Goal: Task Accomplishment & Management: Manage account settings

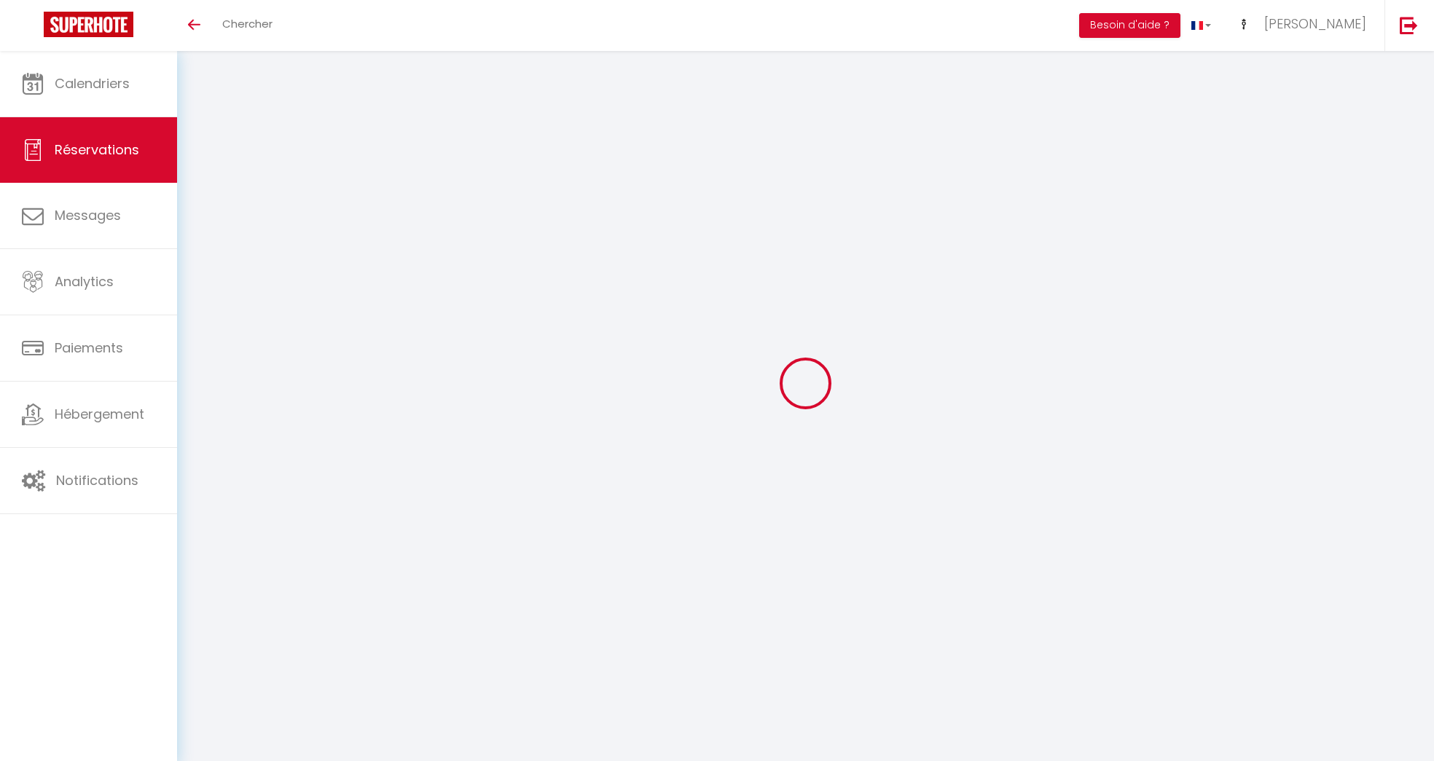
select select
checkbox input "false"
select select
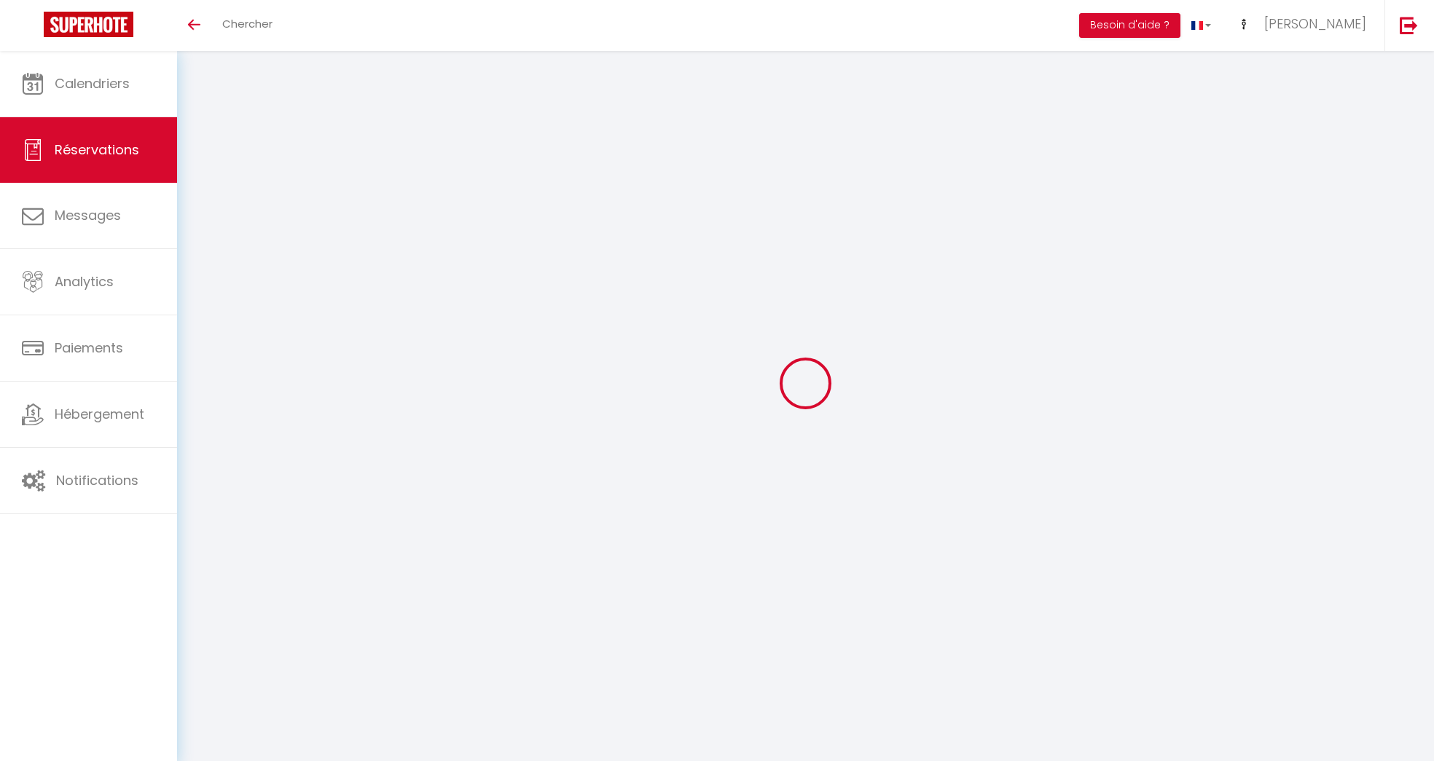
checkbox input "false"
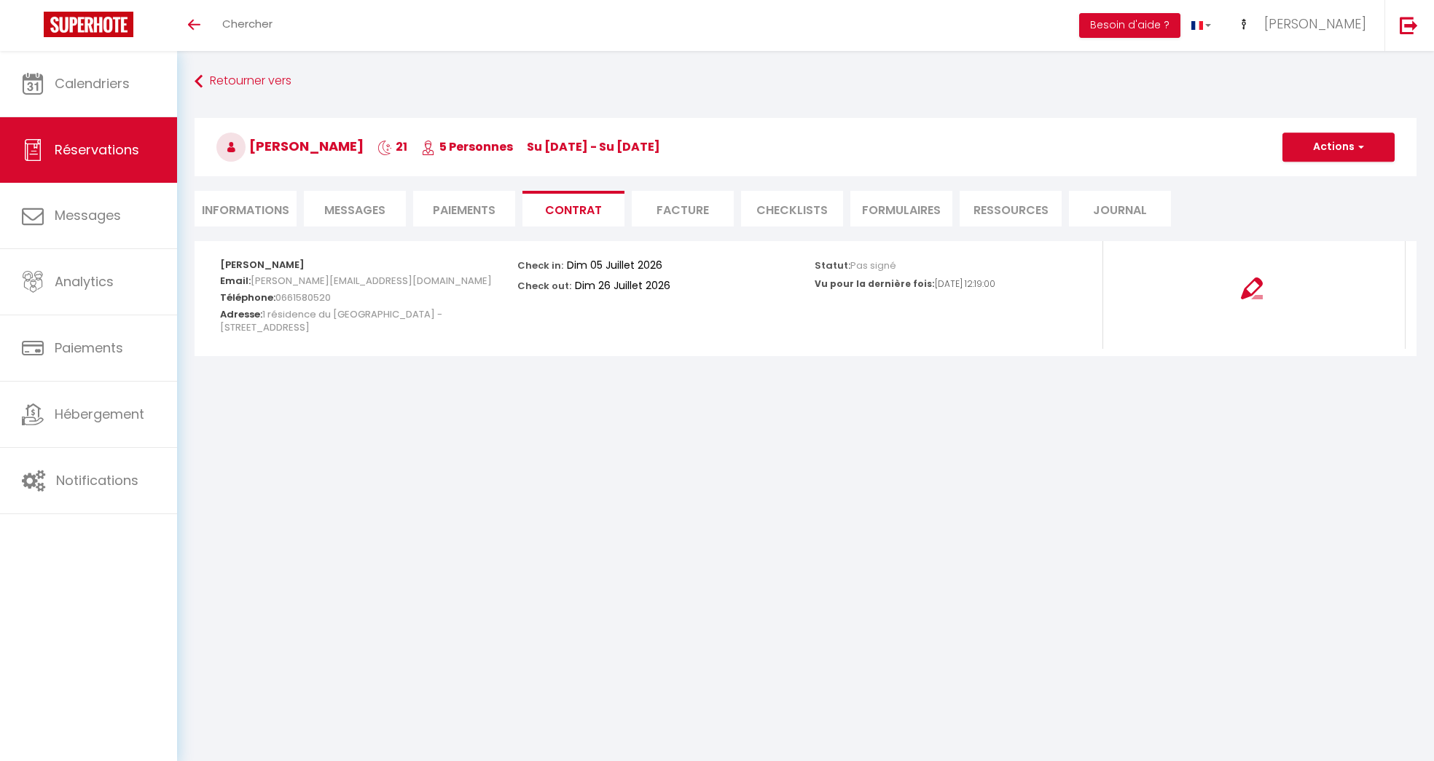
click at [460, 203] on li "Paiements" at bounding box center [464, 209] width 102 height 36
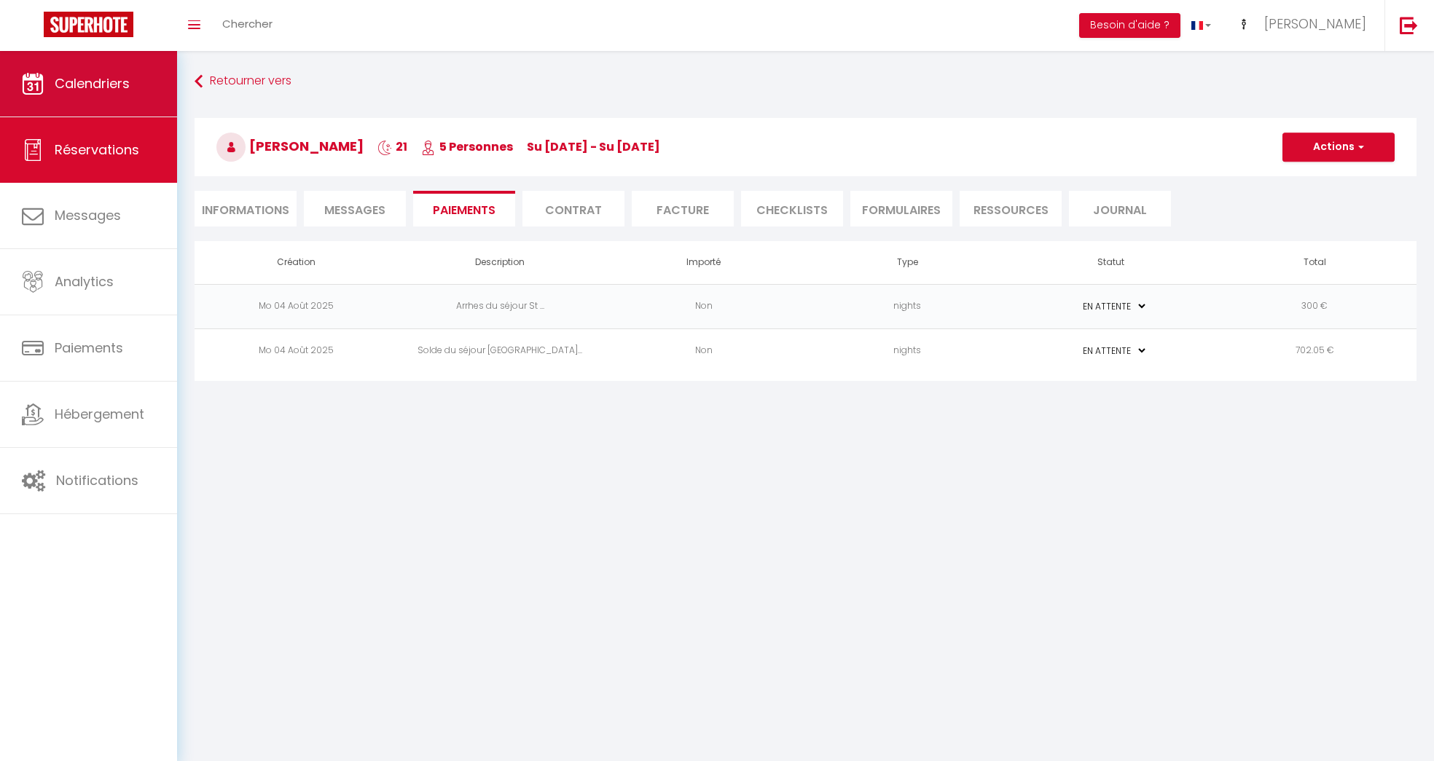
click at [124, 87] on span "Calendriers" at bounding box center [92, 83] width 75 height 18
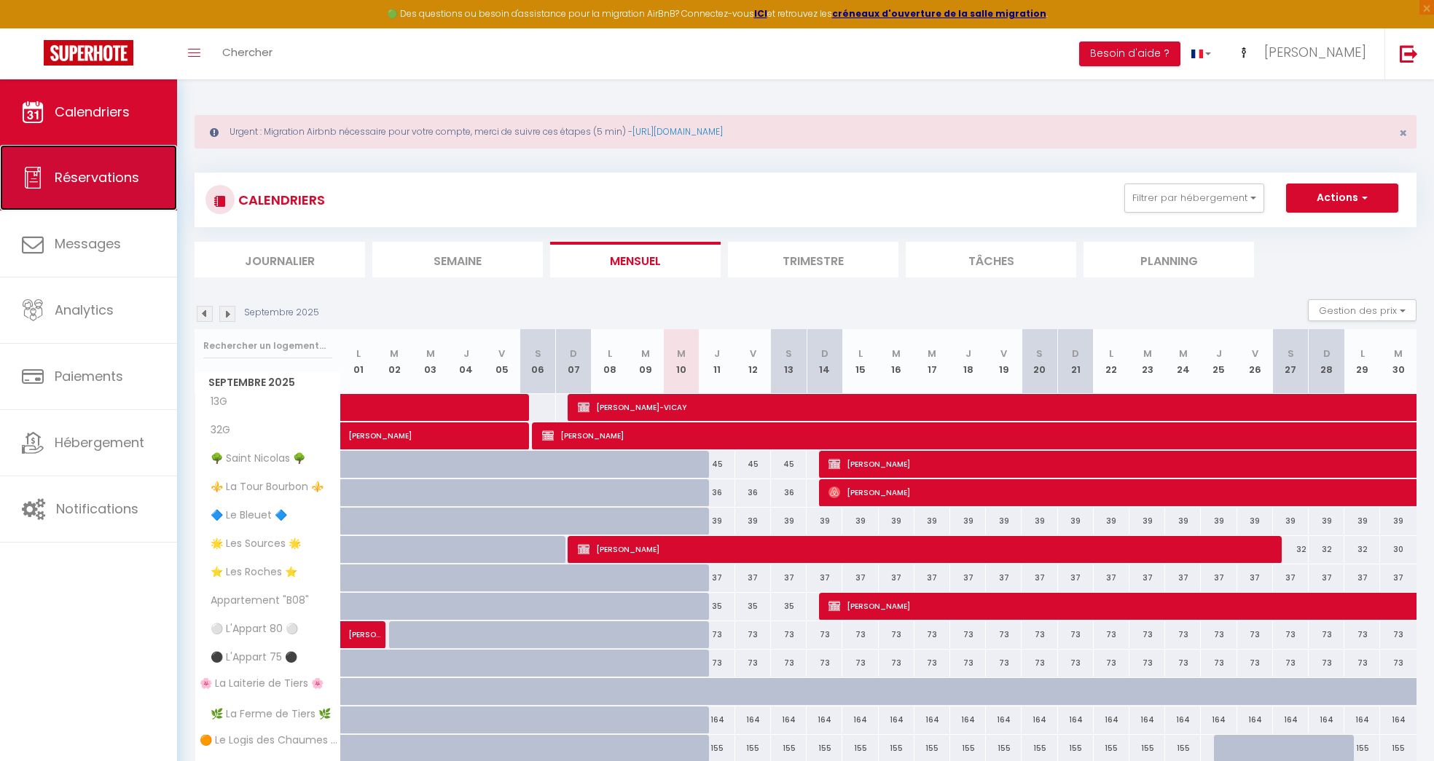
click at [85, 178] on span "Réservations" at bounding box center [97, 177] width 85 height 18
select select "not_cancelled"
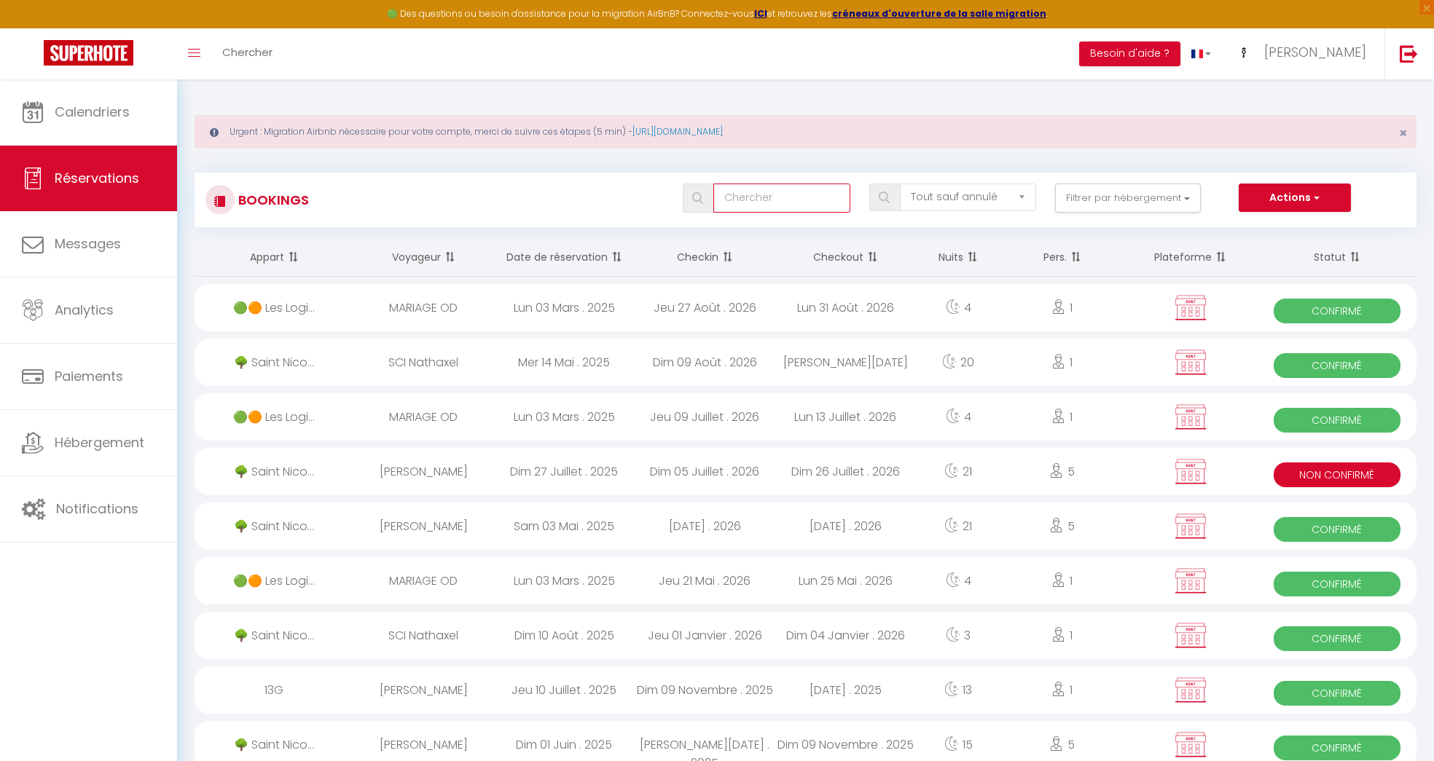
click at [756, 191] on input "text" at bounding box center [781, 198] width 136 height 29
type input "reis"
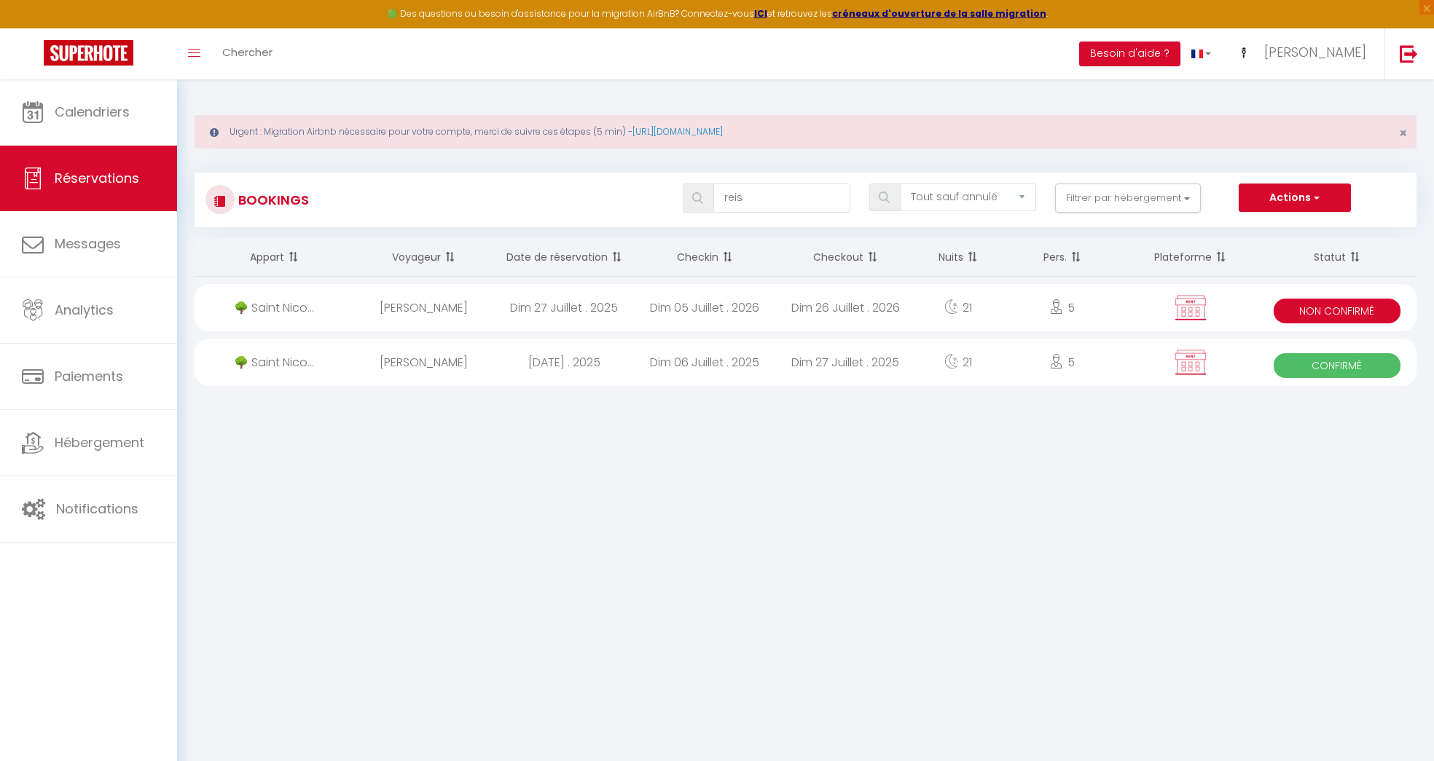
click at [721, 361] on div "Dim 06 Juillet . 2025" at bounding box center [705, 362] width 141 height 47
select select "OK"
select select "KO"
select select "0"
select select "1"
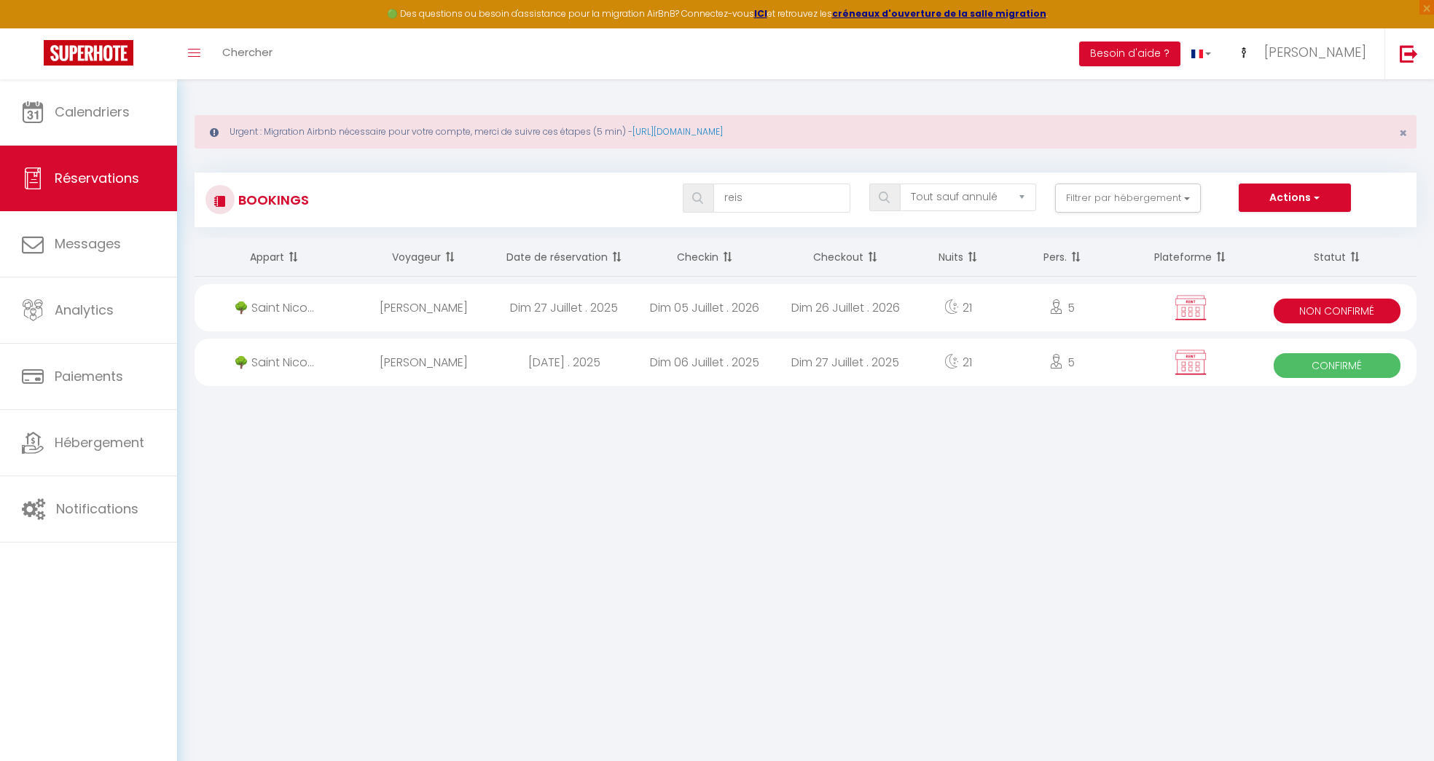
select select "1"
select select
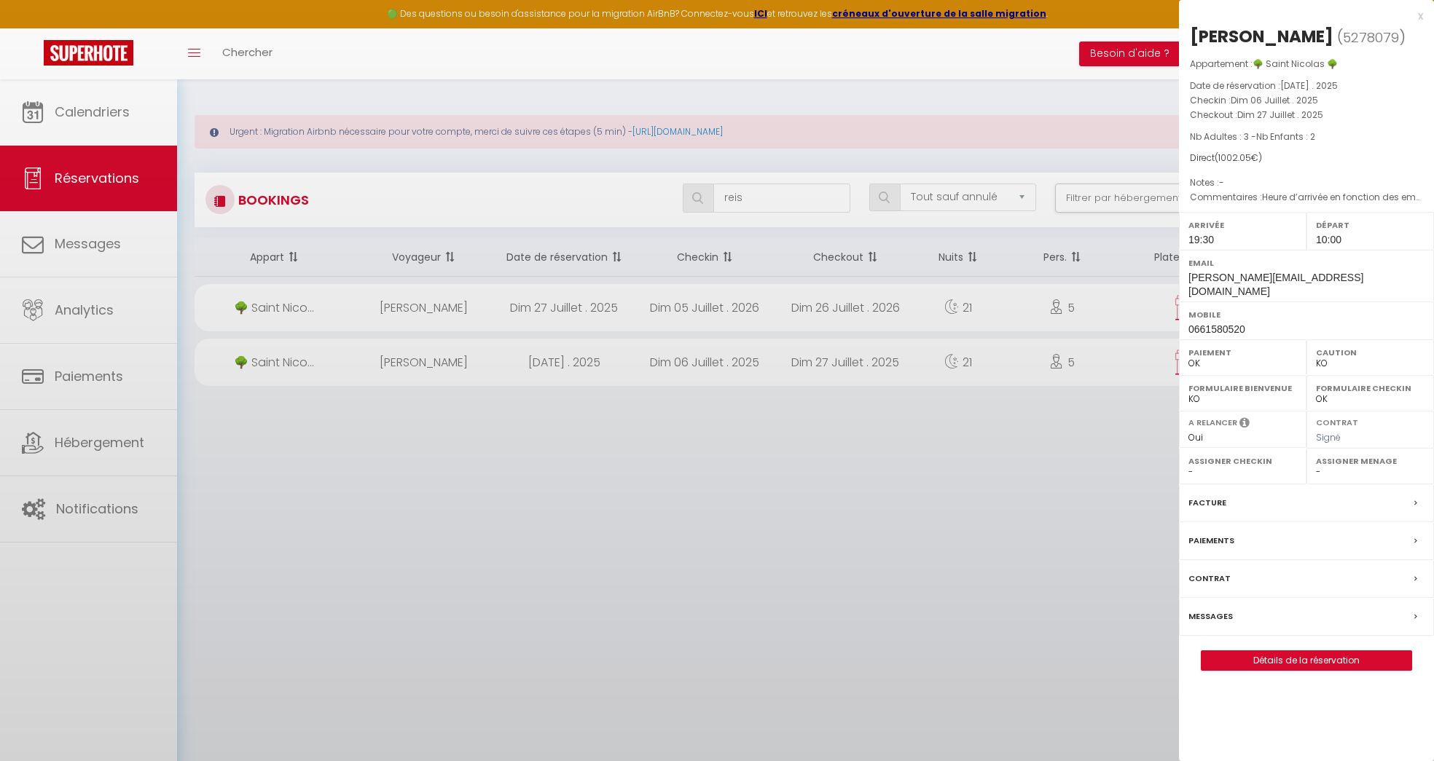
select select "28236"
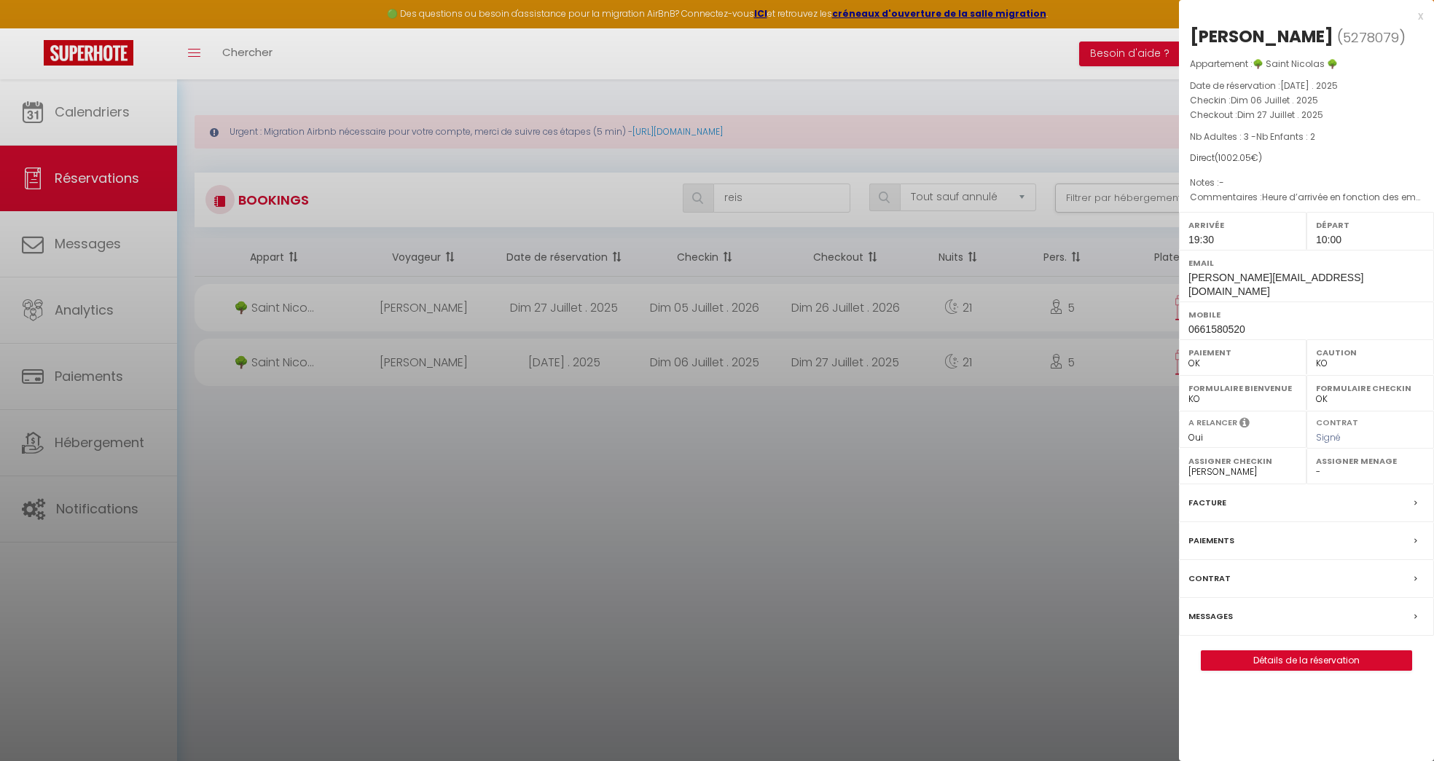
click at [1422, 16] on div "x [PERSON_NAME] ( 5278079 ) Appartement : 🌳 Saint Nicolas 🌳 Date de réservation…" at bounding box center [1306, 346] width 255 height 693
click at [1421, 16] on div "x" at bounding box center [1301, 15] width 244 height 17
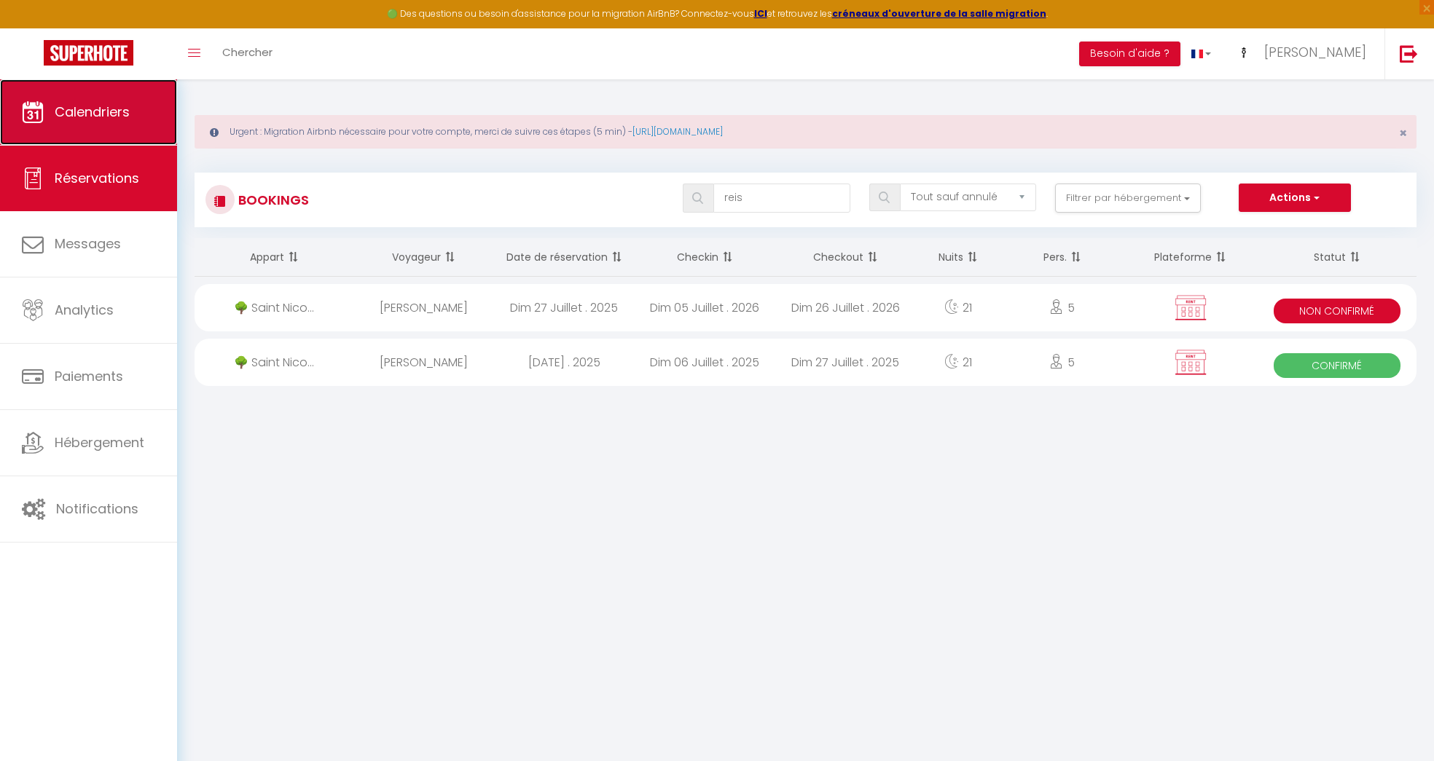
click at [106, 123] on link "Calendriers" at bounding box center [88, 112] width 177 height 66
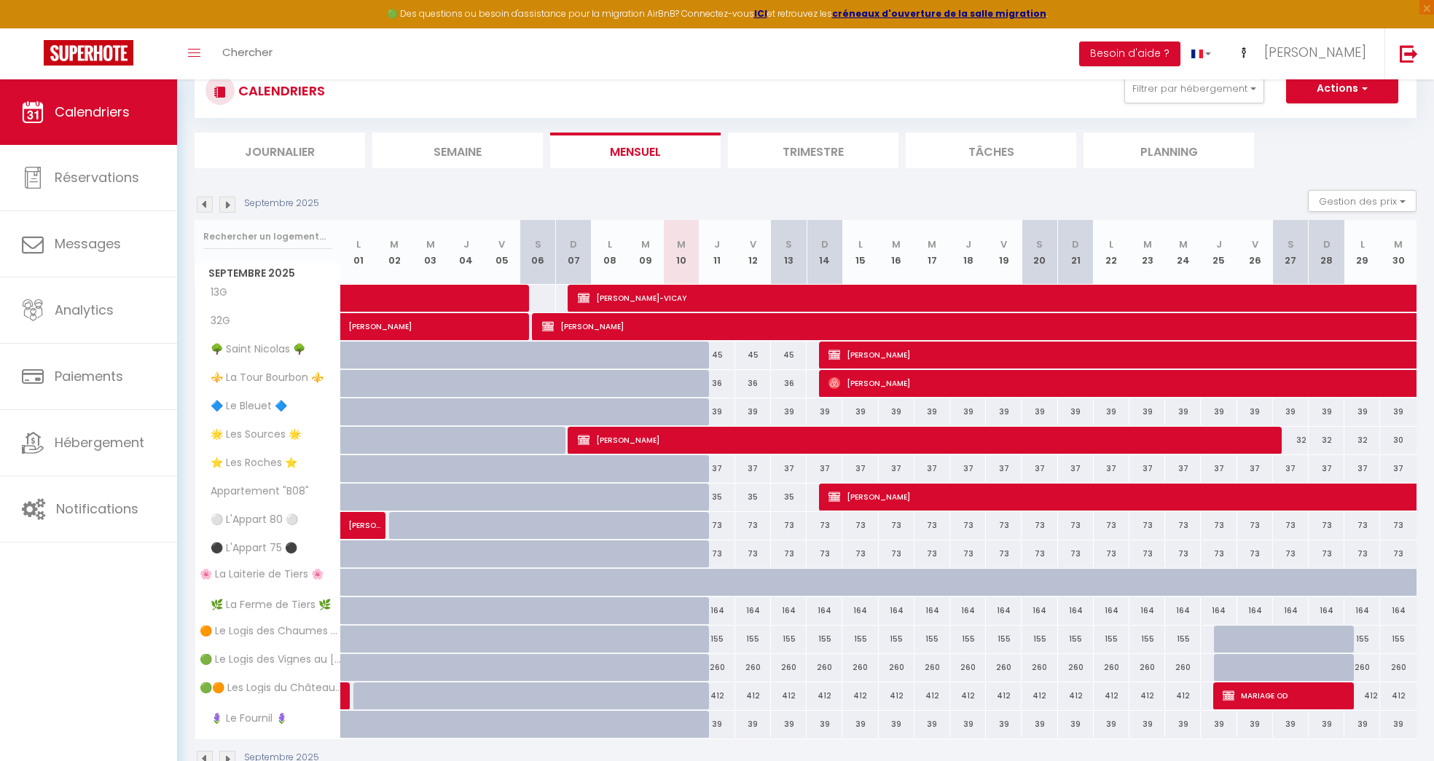
scroll to position [111, 0]
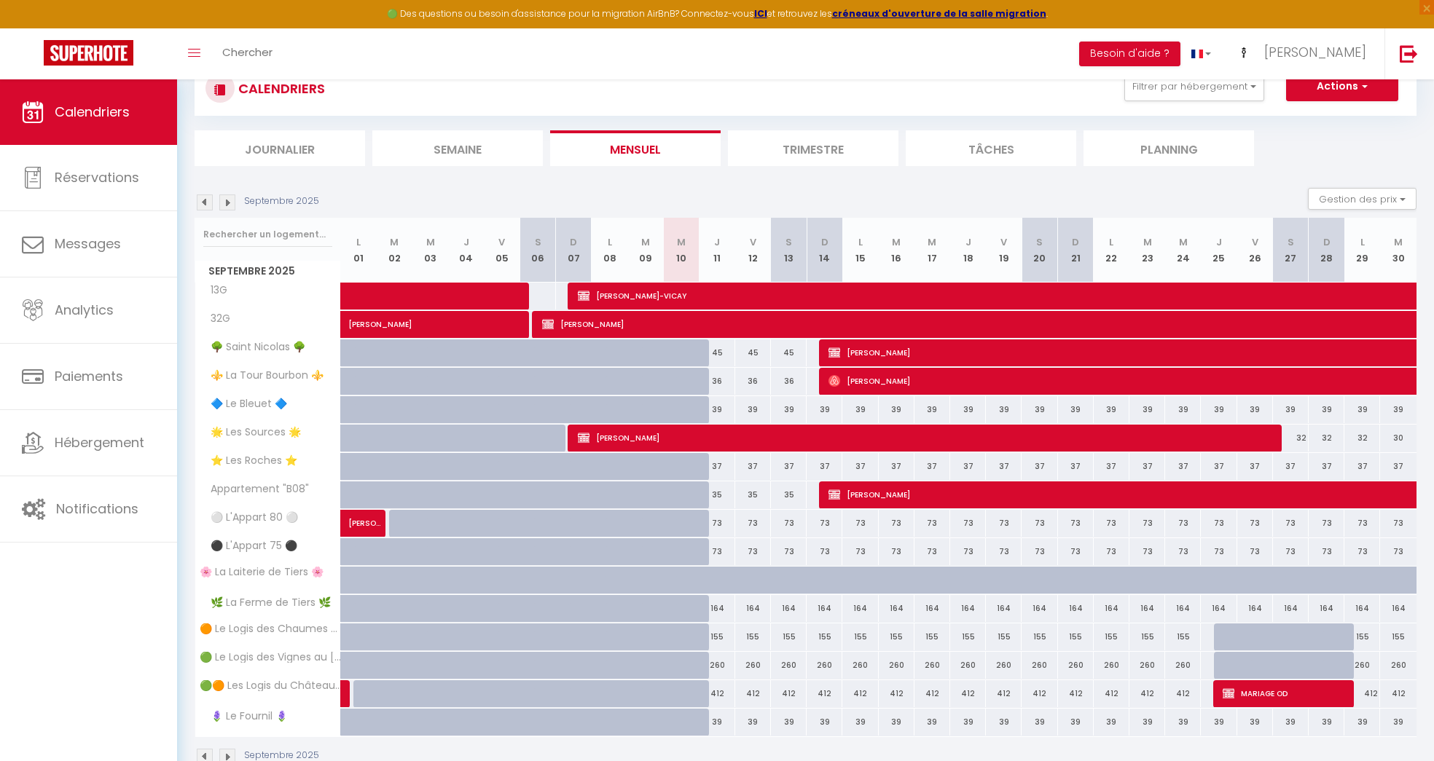
click at [225, 201] on img at bounding box center [227, 203] width 16 height 16
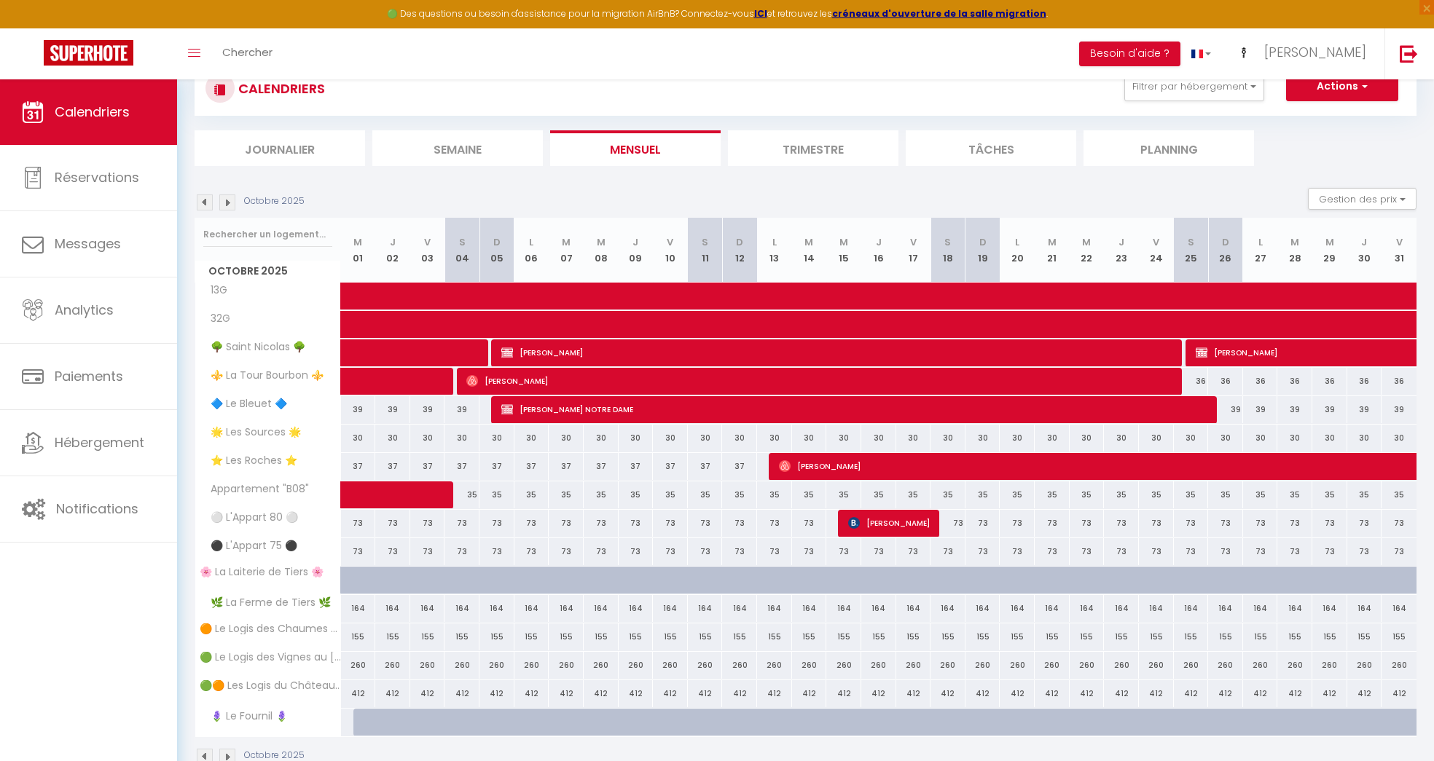
click at [225, 201] on img at bounding box center [227, 203] width 16 height 16
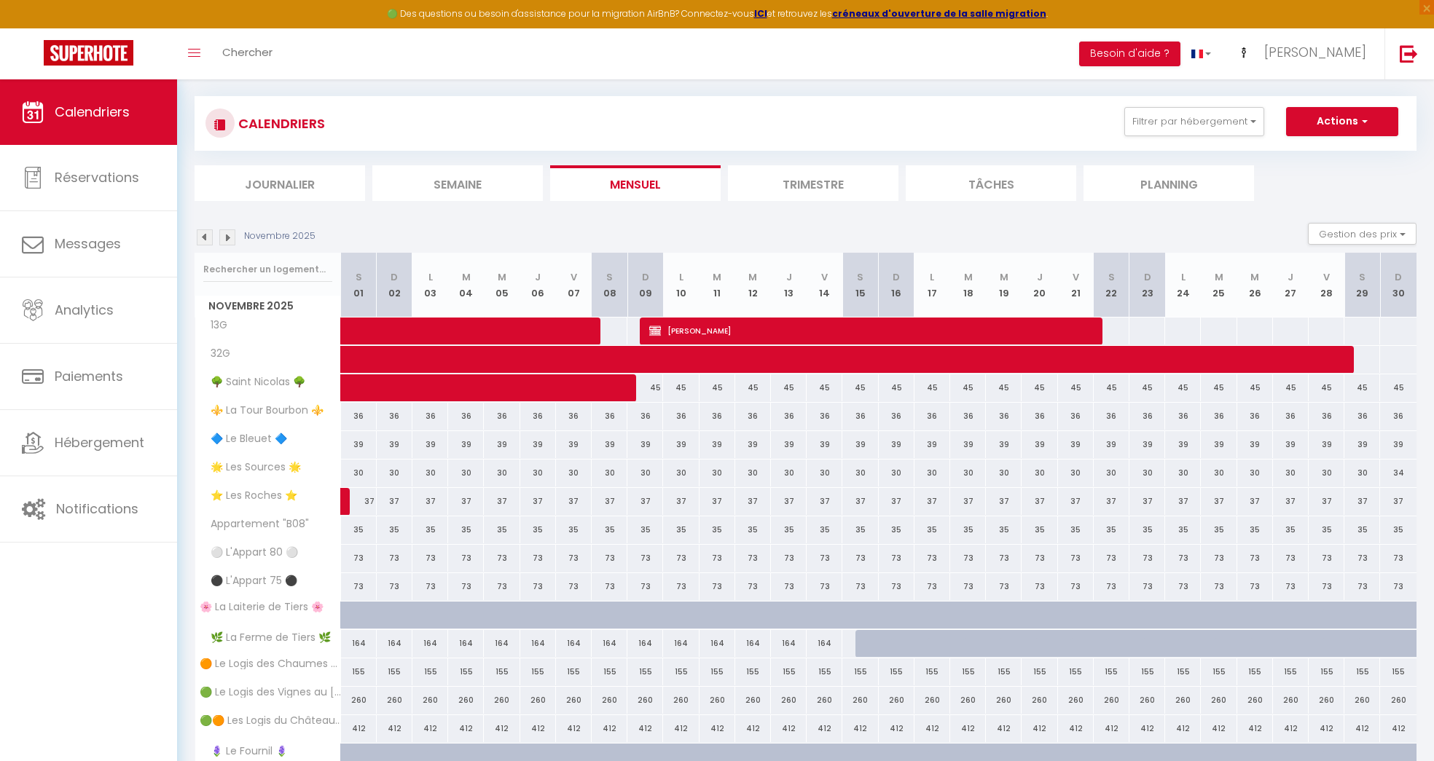
scroll to position [142, 0]
